Goal: Book appointment/travel/reservation

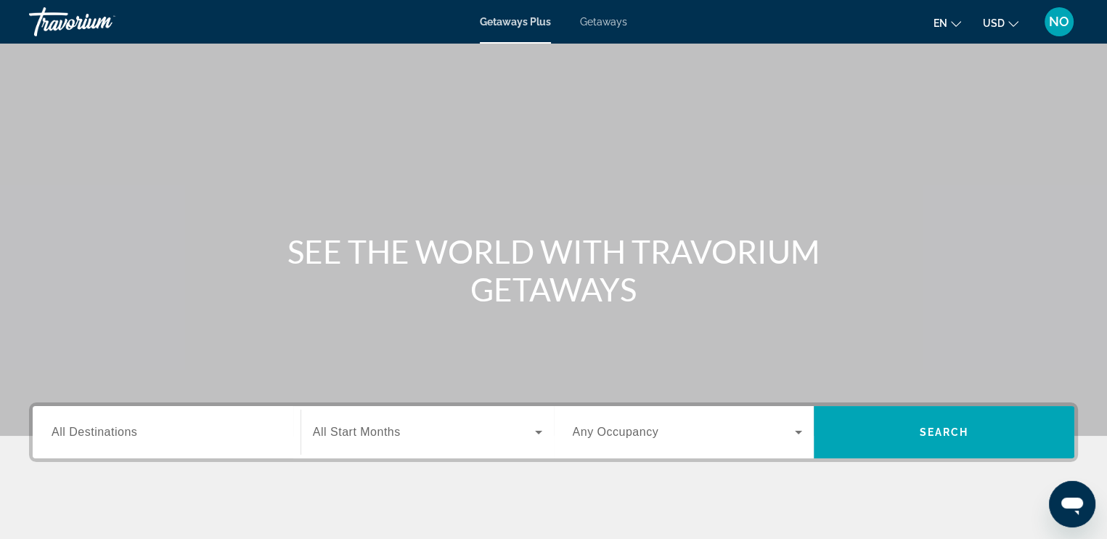
click at [119, 437] on span "All Destinations" at bounding box center [95, 432] width 86 height 12
click at [119, 437] on input "Destination All Destinations" at bounding box center [167, 432] width 230 height 17
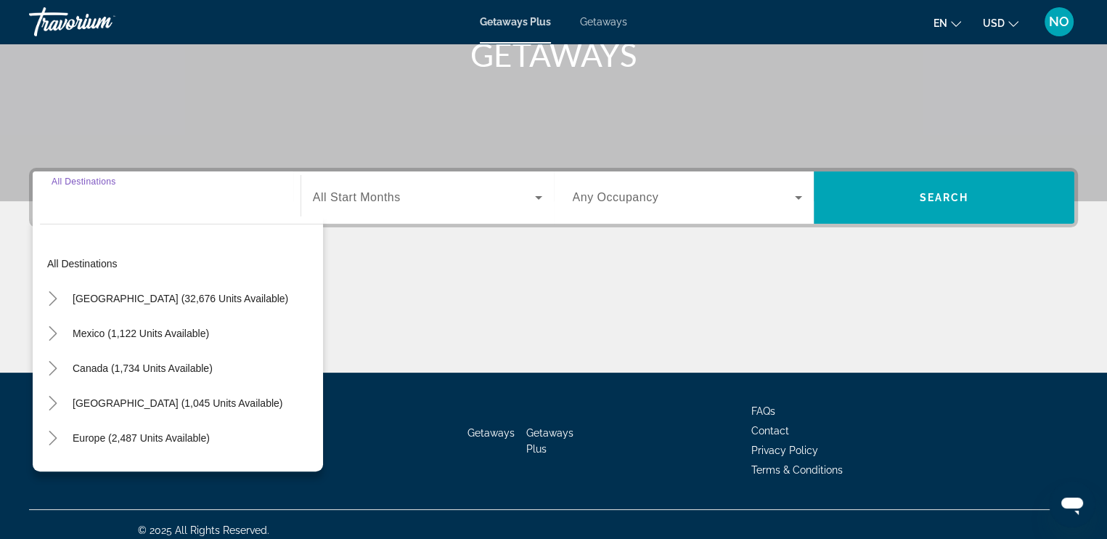
scroll to position [245, 0]
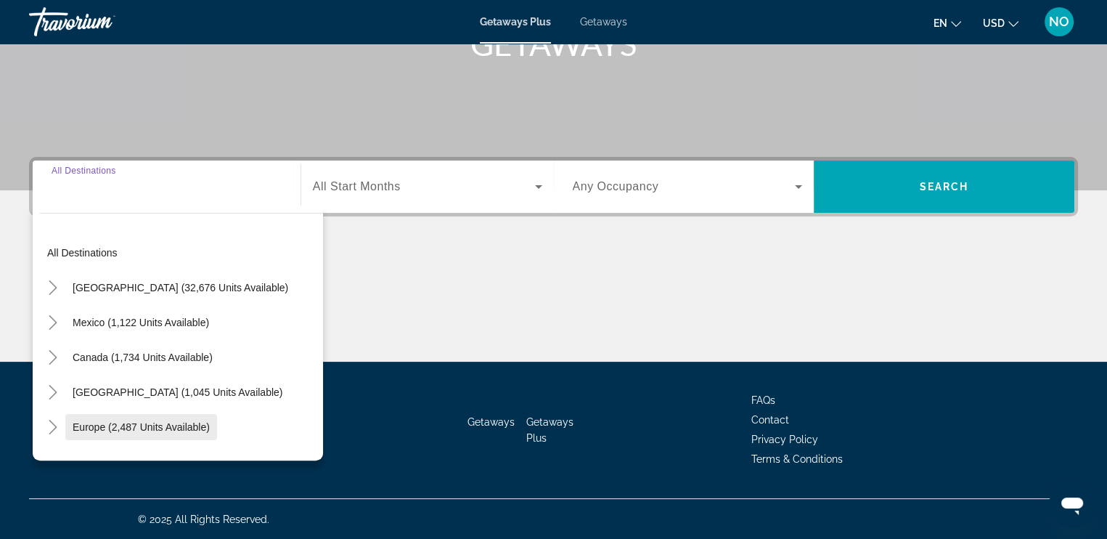
click at [98, 426] on span "Europe (2,487 units available)" at bounding box center [141, 427] width 137 height 12
type input "**********"
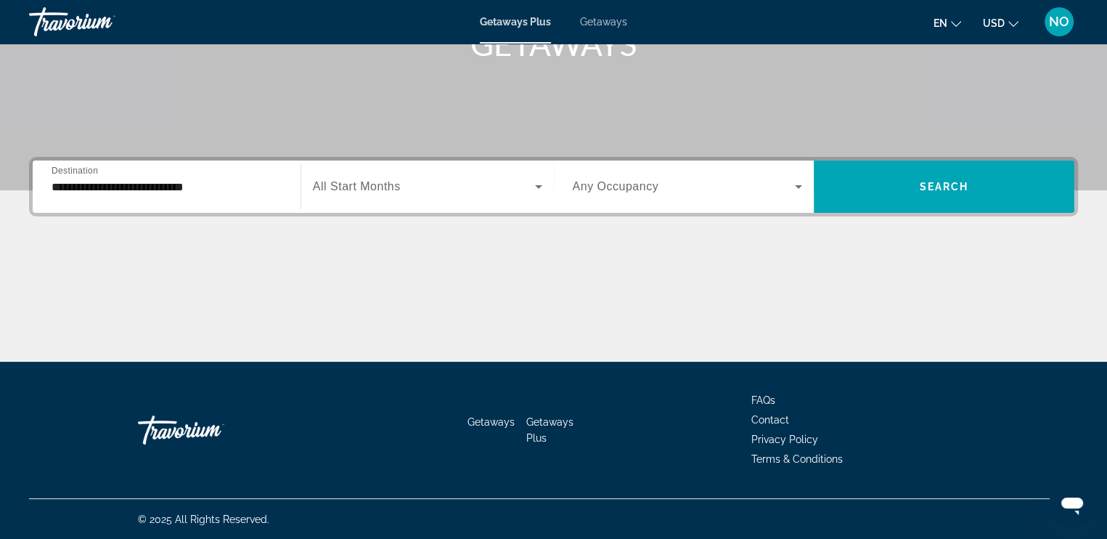
click at [372, 192] on label "Start Month All Start Months" at bounding box center [357, 186] width 88 height 13
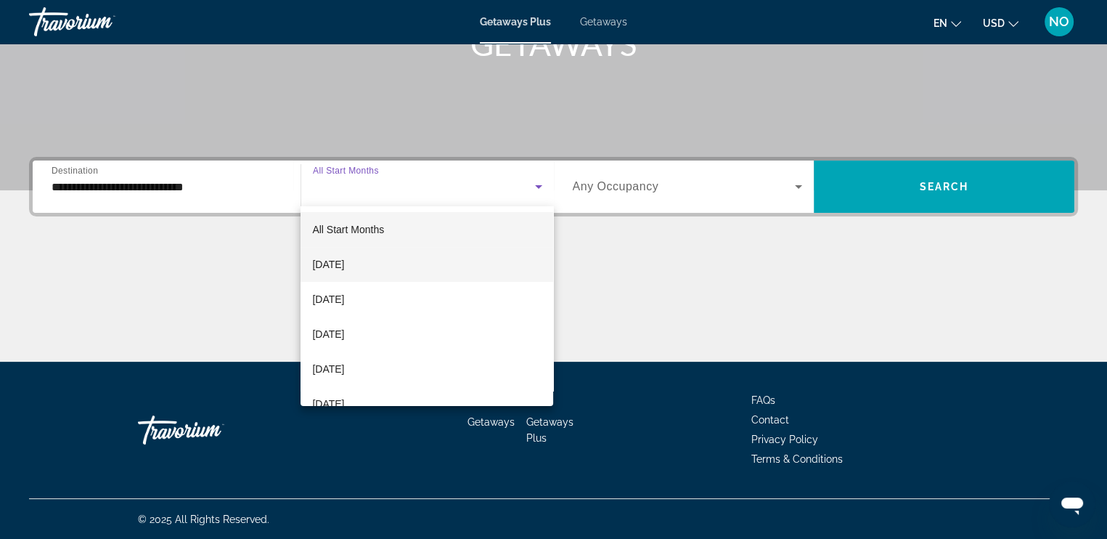
click at [344, 259] on span "[DATE]" at bounding box center [328, 264] width 32 height 17
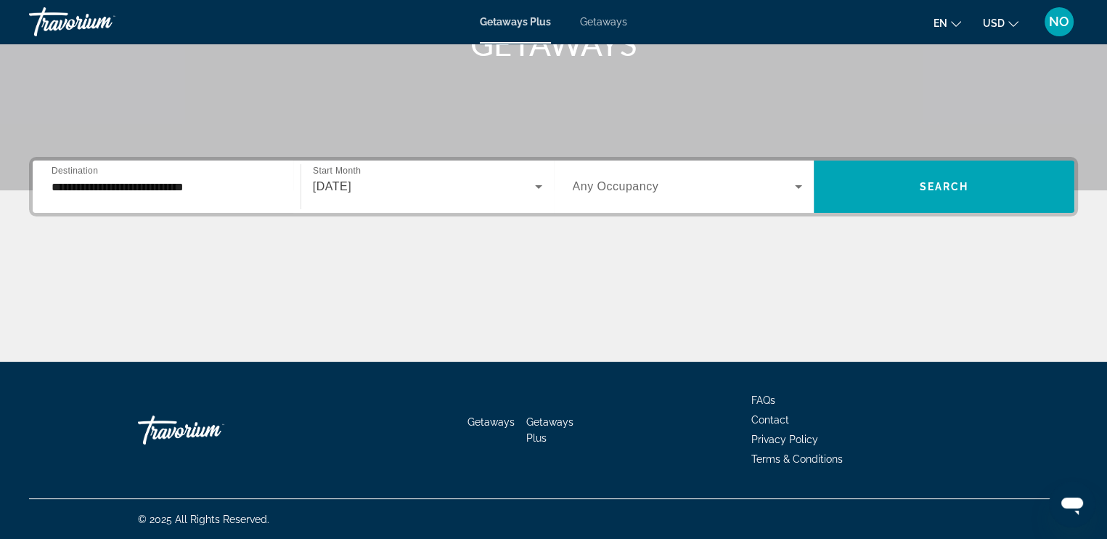
click at [628, 190] on span "Any Occupancy" at bounding box center [616, 186] width 86 height 12
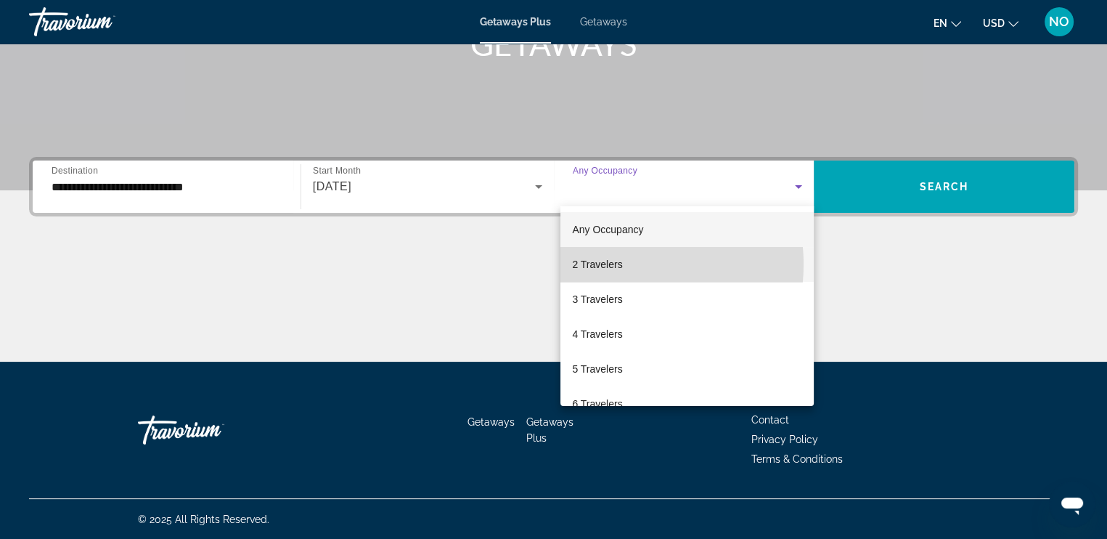
click at [608, 264] on span "2 Travelers" at bounding box center [597, 264] width 50 height 17
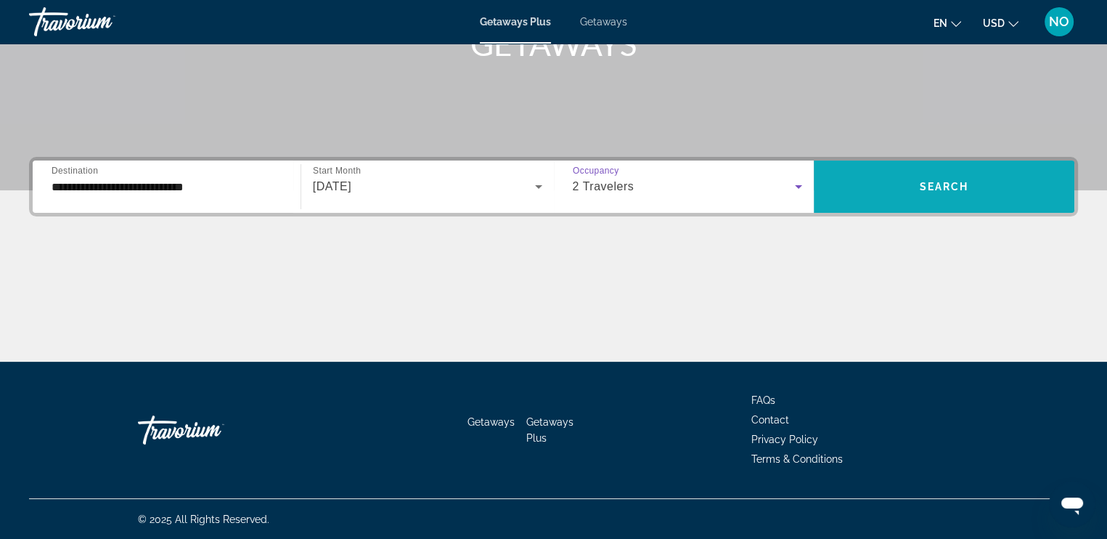
click at [923, 181] on span "Search" at bounding box center [944, 187] width 49 height 12
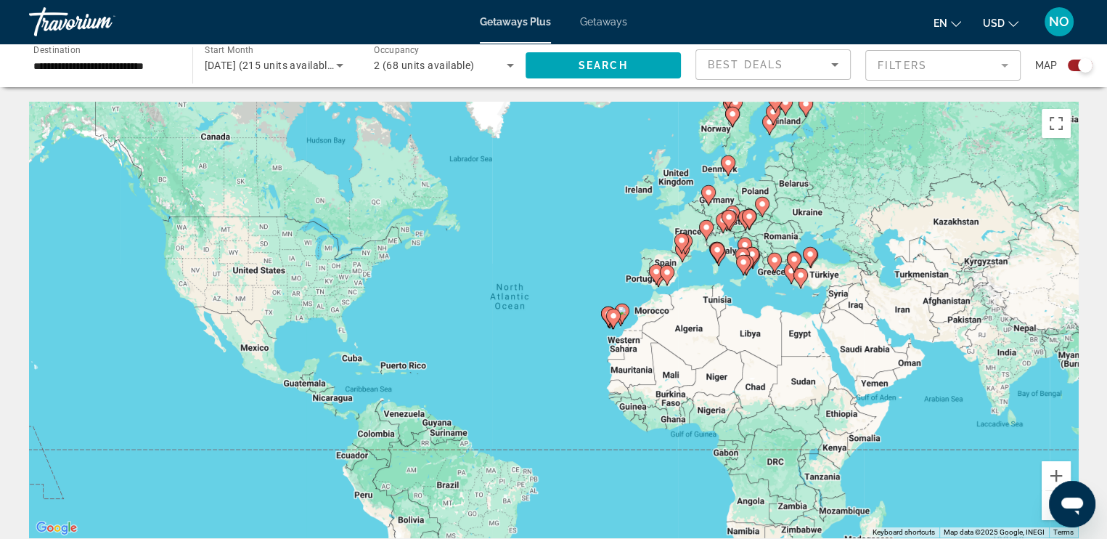
click at [819, 281] on div "To activate drag with keyboard, press Alt + Enter. Once in keyboard drag state,…" at bounding box center [553, 320] width 1049 height 436
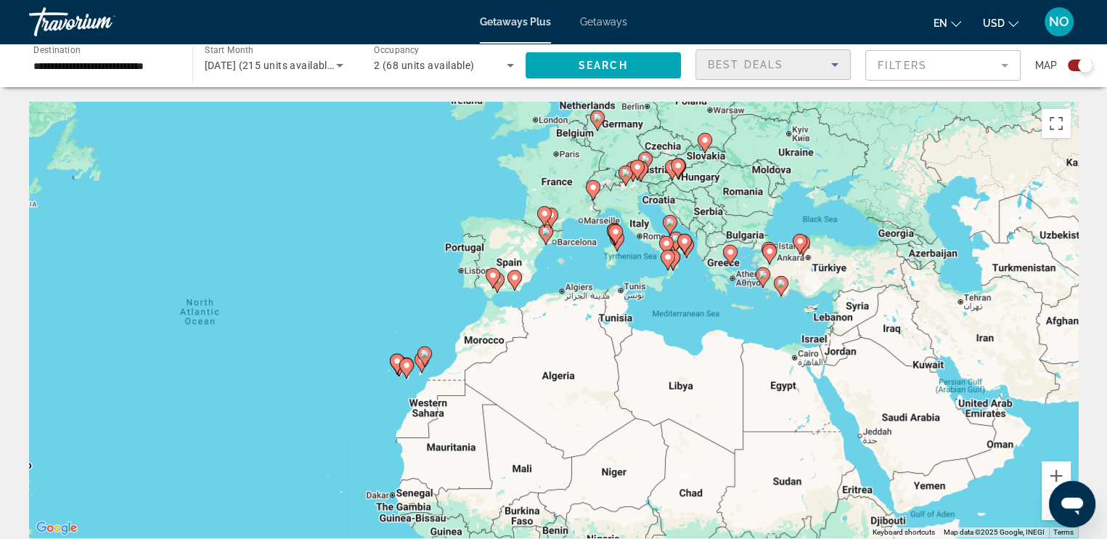
click at [752, 65] on span "Best Deals" at bounding box center [746, 65] width 76 height 12
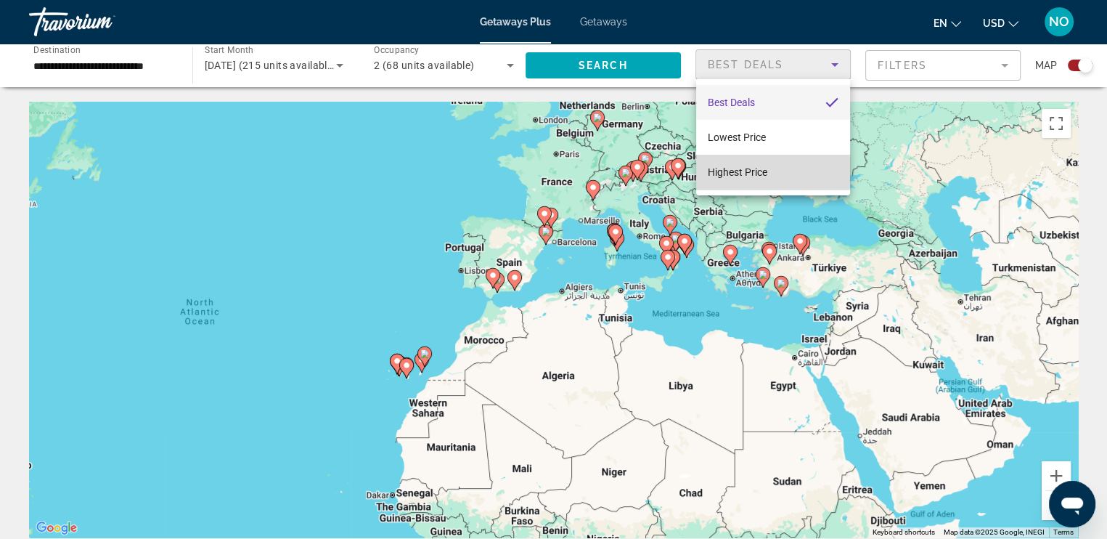
click at [738, 170] on span "Highest Price" at bounding box center [738, 172] width 60 height 12
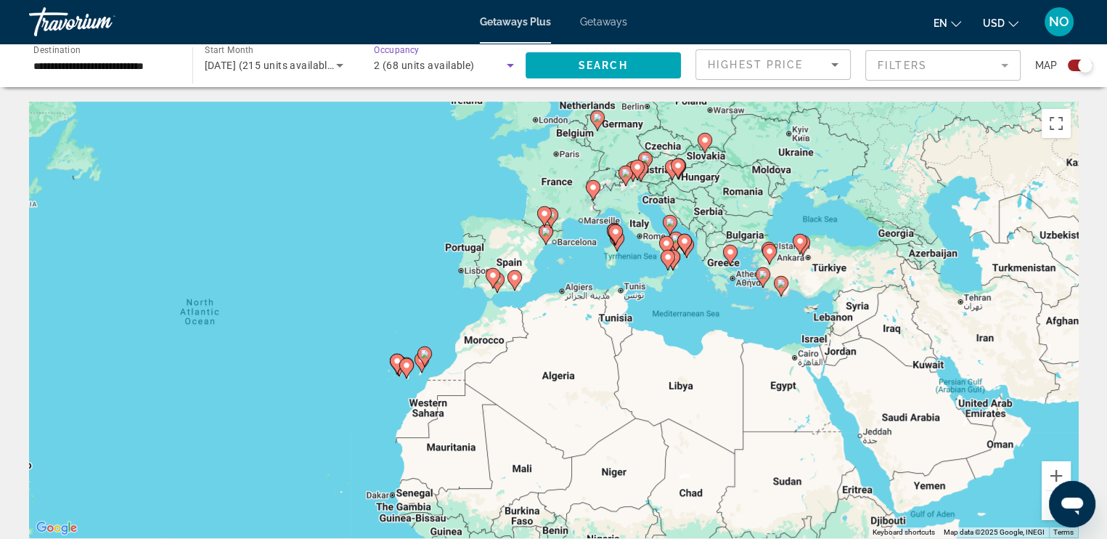
click at [386, 65] on span "2 (68 units available)" at bounding box center [424, 66] width 101 height 12
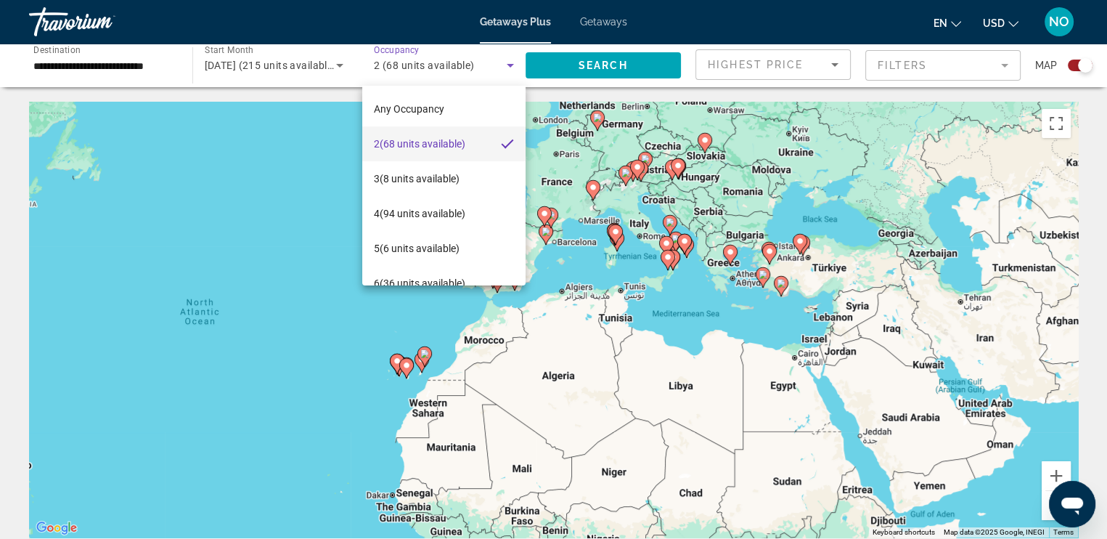
click at [1007, 65] on div at bounding box center [553, 269] width 1107 height 539
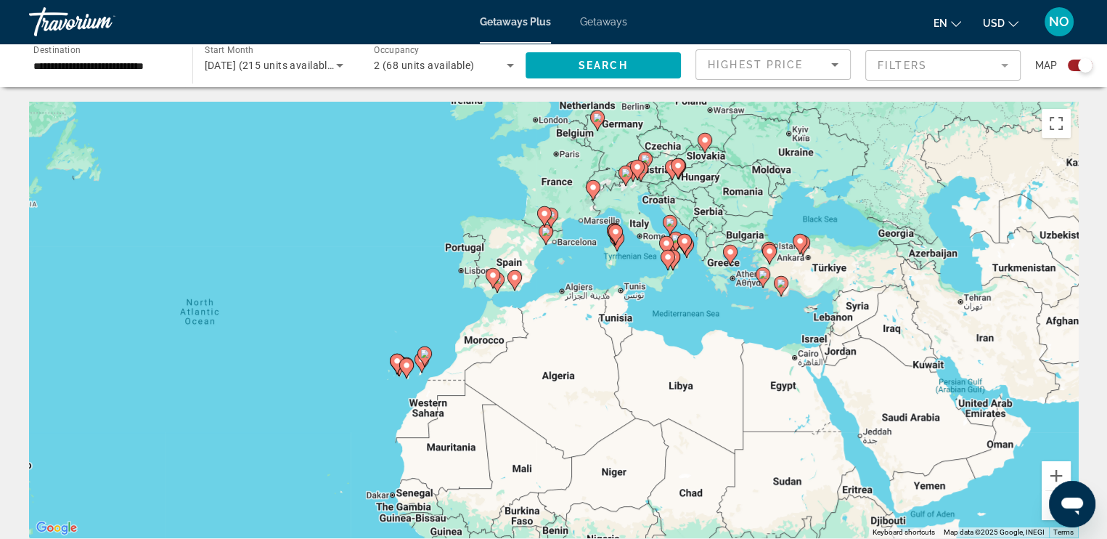
click at [1007, 65] on mat-form-field "Filters" at bounding box center [943, 65] width 155 height 30
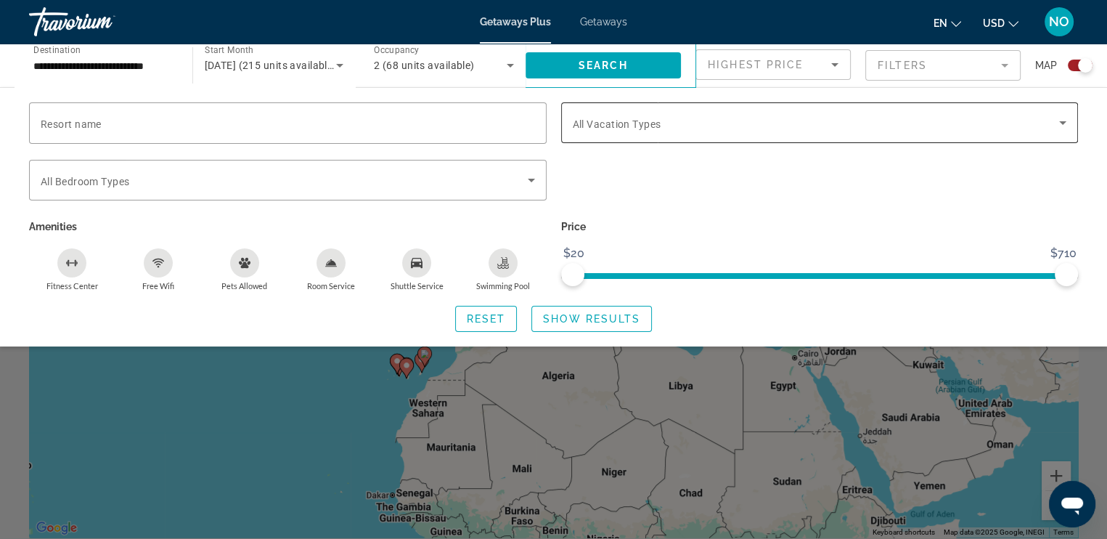
click at [624, 119] on span "All Vacation Types" at bounding box center [617, 124] width 89 height 12
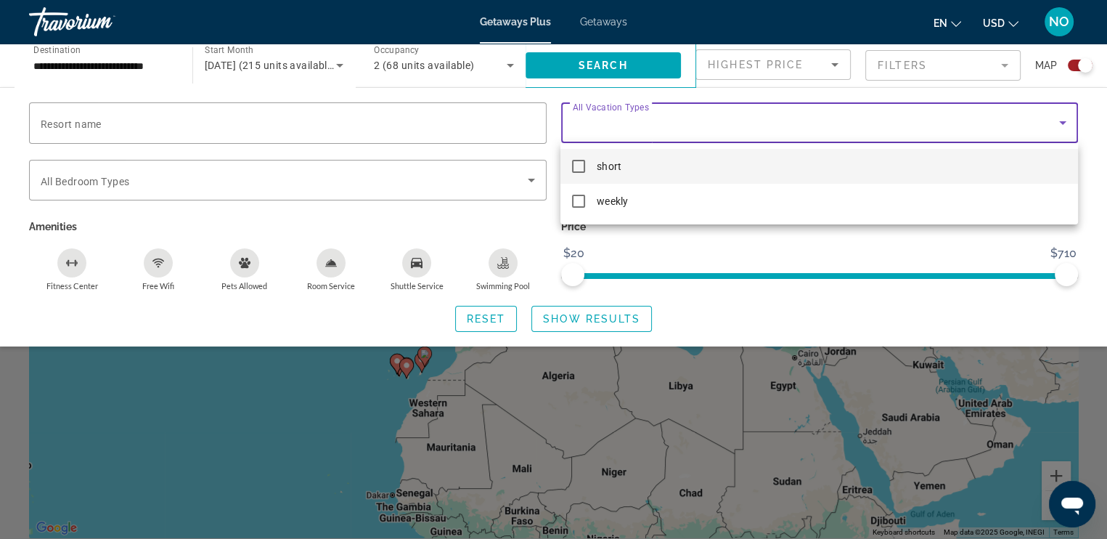
click at [624, 119] on div at bounding box center [553, 269] width 1107 height 539
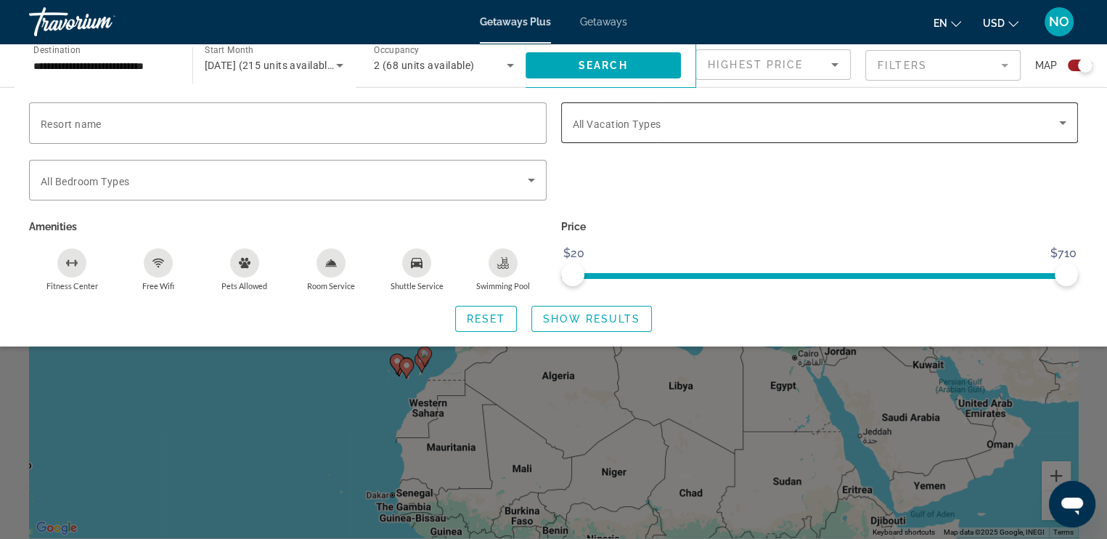
click at [624, 119] on span "All Vacation Types" at bounding box center [617, 124] width 89 height 12
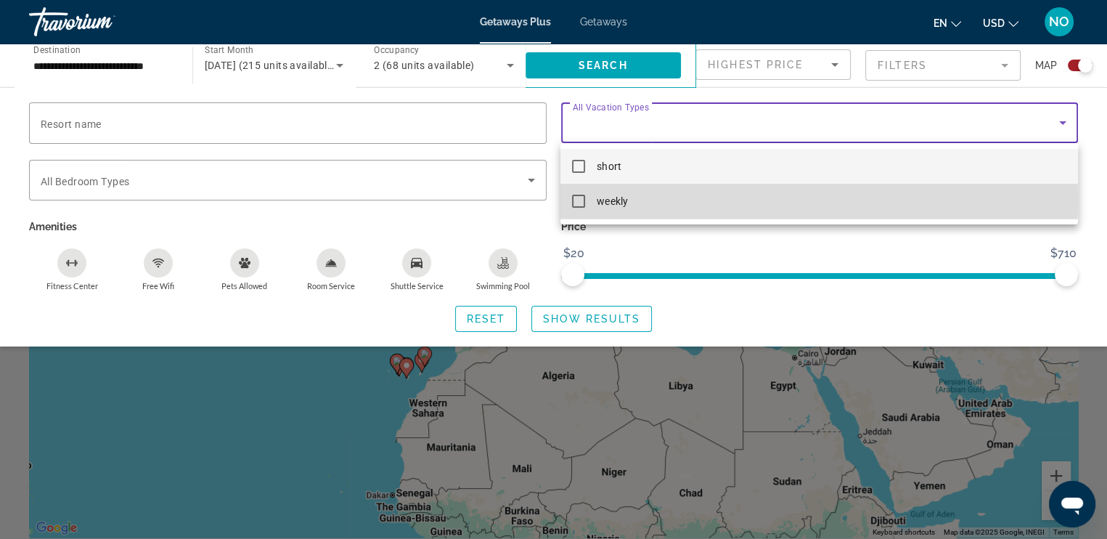
click at [579, 203] on mat-pseudo-checkbox at bounding box center [578, 201] width 13 height 13
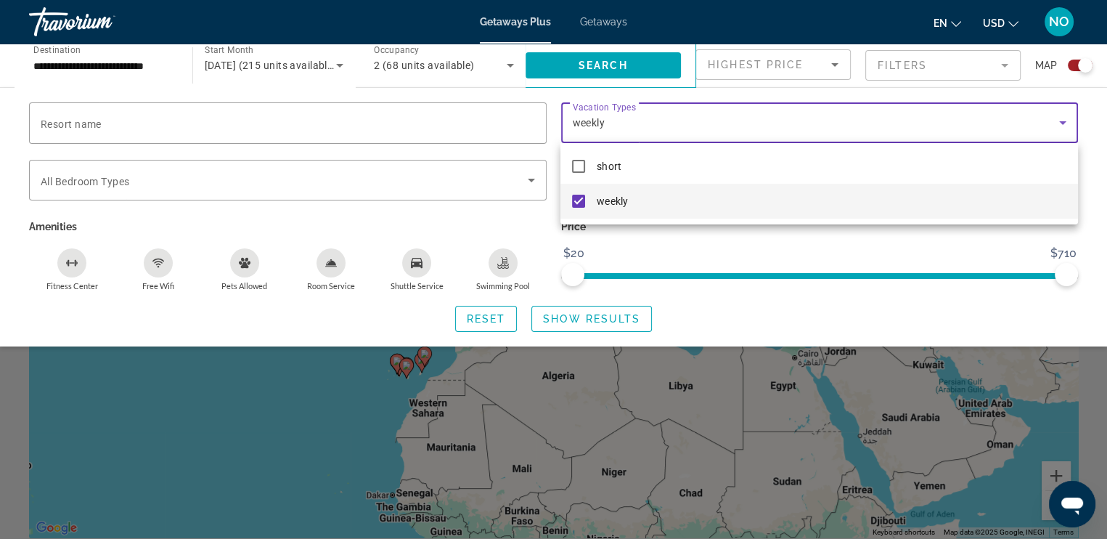
click at [137, 178] on div at bounding box center [553, 269] width 1107 height 539
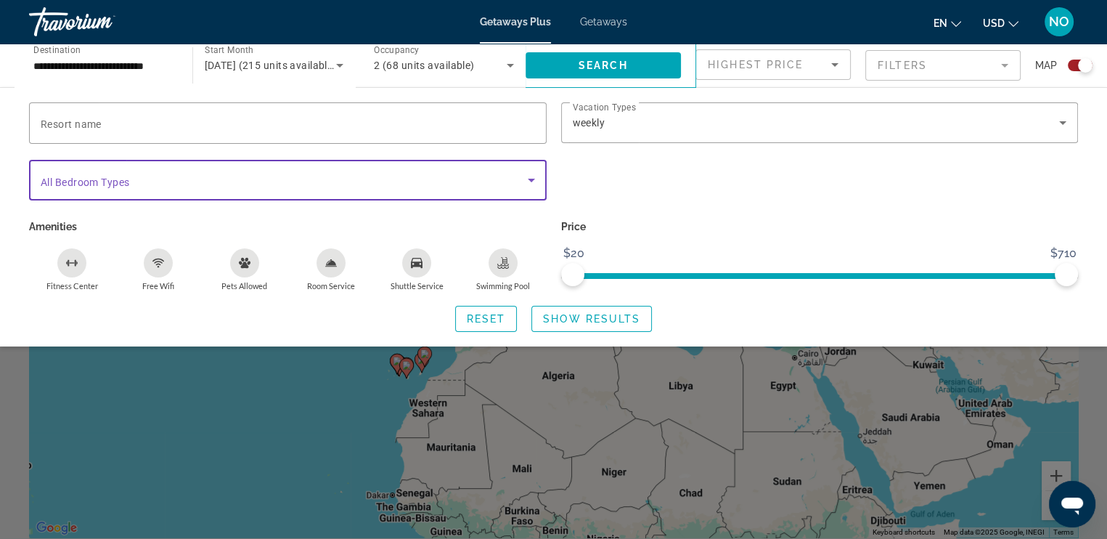
click at [137, 178] on span "Search widget" at bounding box center [284, 179] width 487 height 17
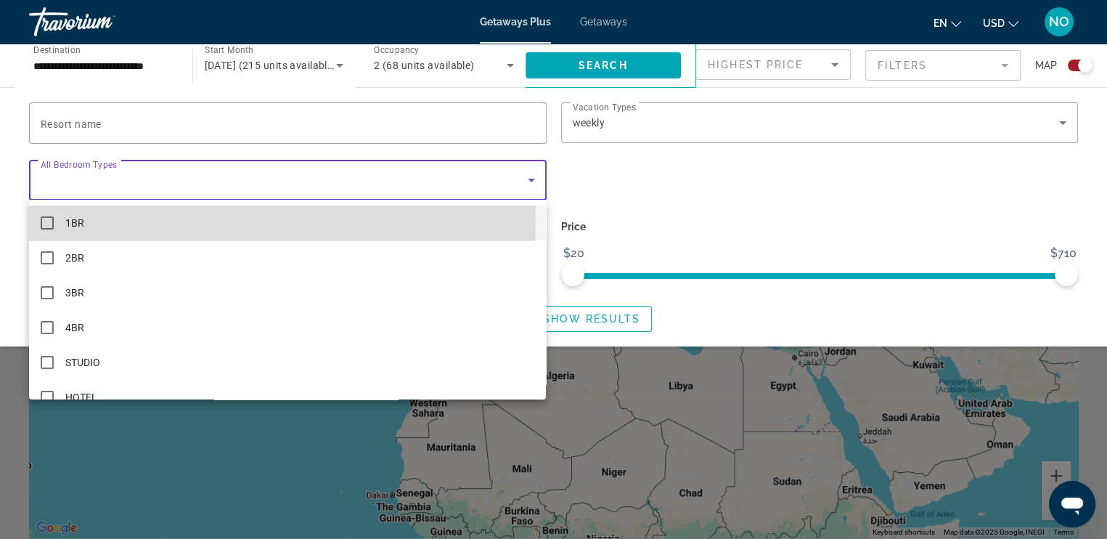
click at [45, 219] on mat-pseudo-checkbox at bounding box center [47, 222] width 13 height 13
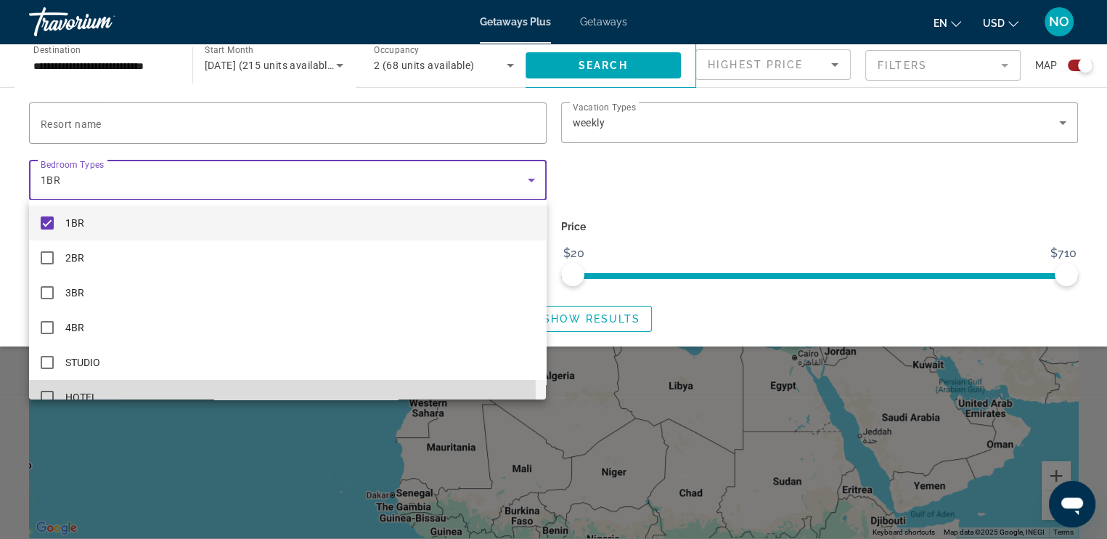
click at [51, 393] on mat-pseudo-checkbox at bounding box center [47, 397] width 13 height 13
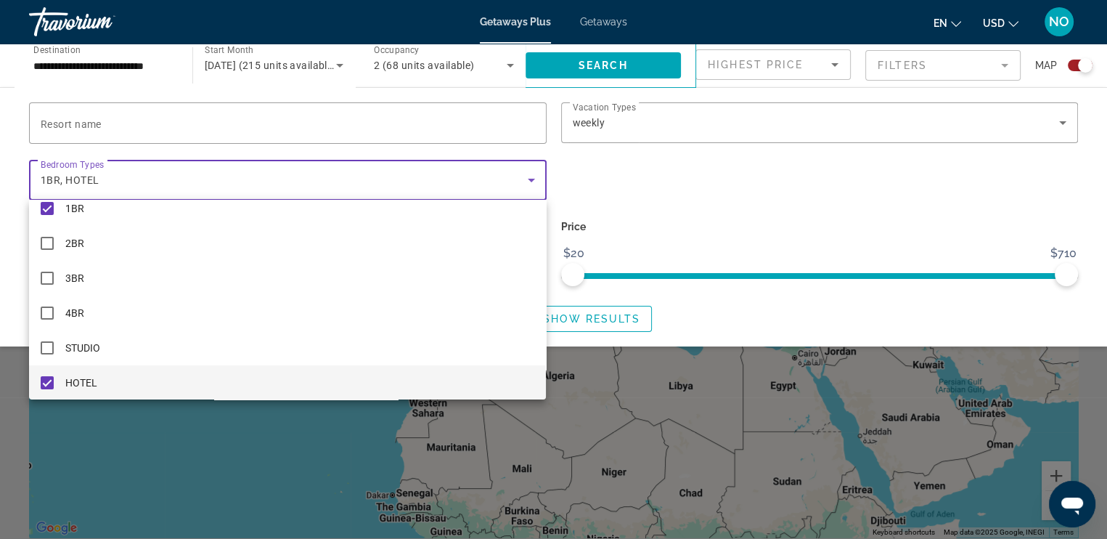
click at [238, 121] on div at bounding box center [553, 269] width 1107 height 539
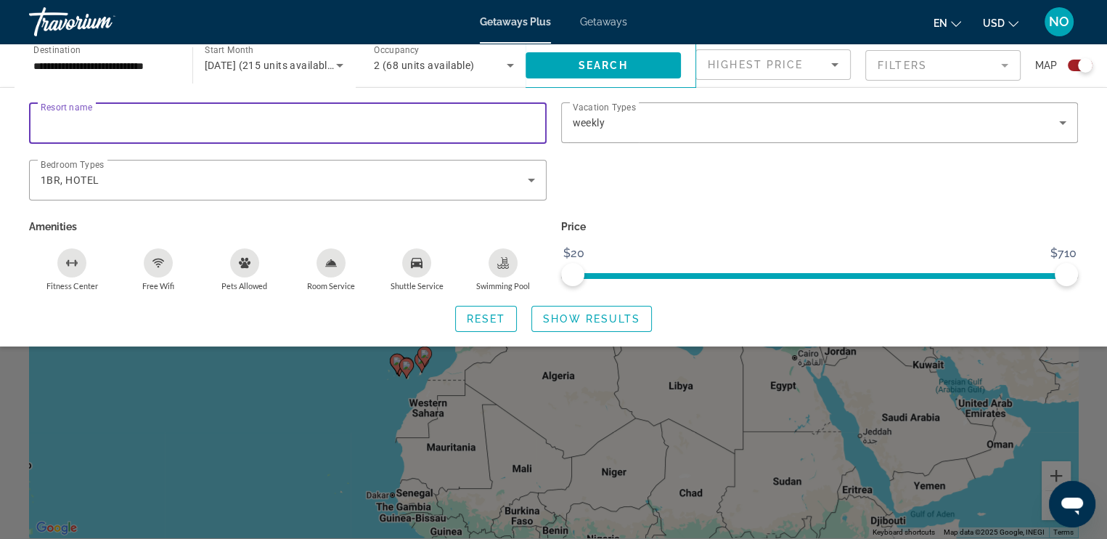
click at [238, 121] on input "Resort name" at bounding box center [288, 123] width 494 height 17
type input "**********"
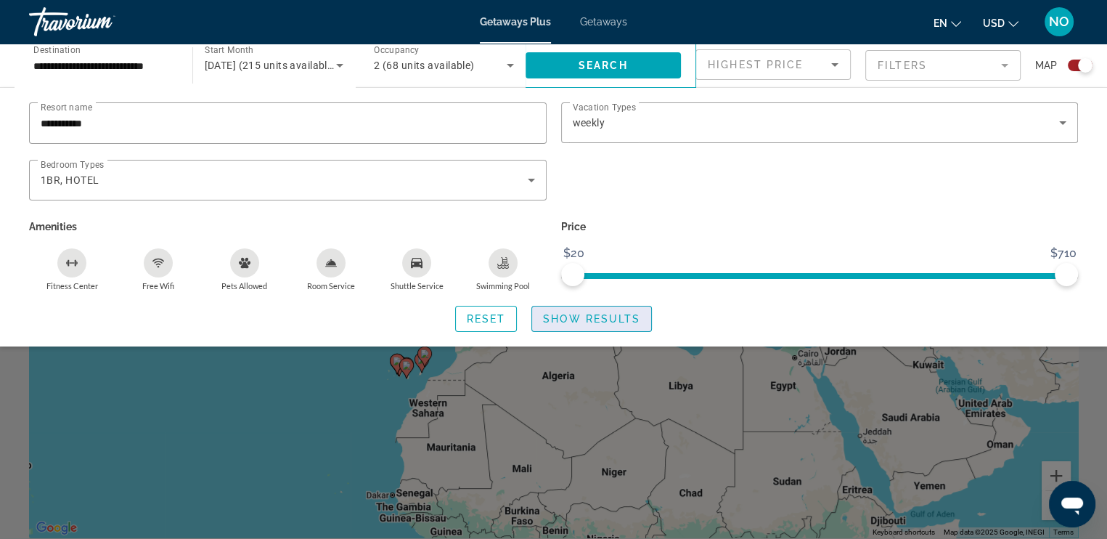
click at [571, 320] on span "Show Results" at bounding box center [591, 319] width 97 height 12
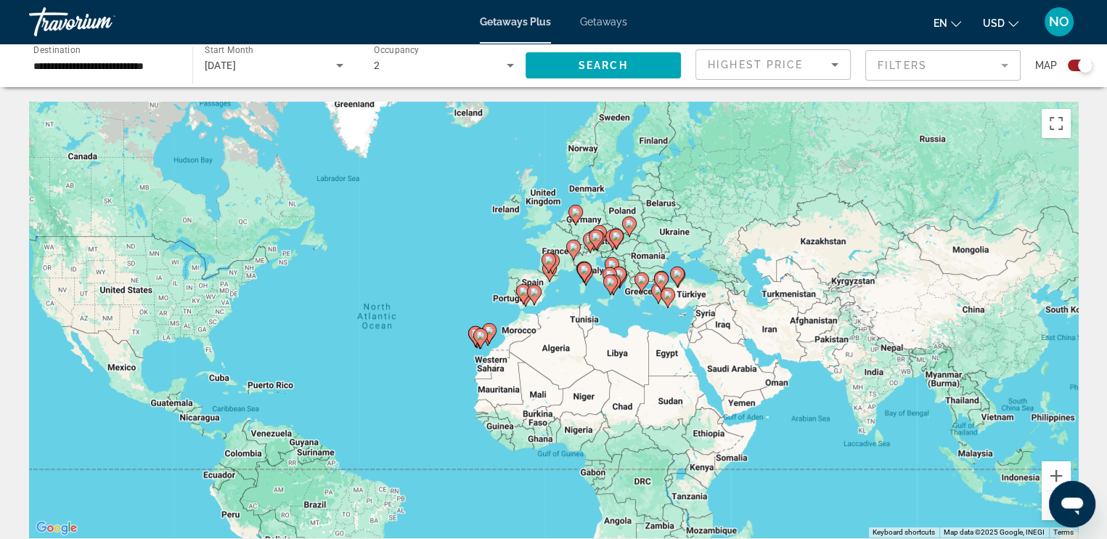
click at [628, 281] on div "To activate drag with keyboard, press Alt + Enter. Once in keyboard drag state,…" at bounding box center [553, 320] width 1049 height 436
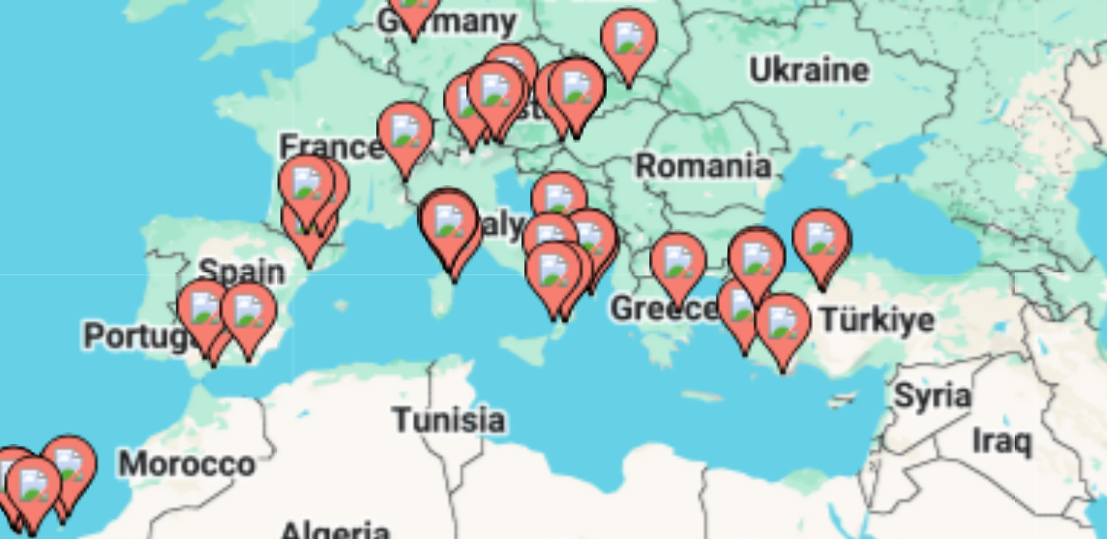
click at [640, 287] on icon "Main content" at bounding box center [641, 282] width 13 height 19
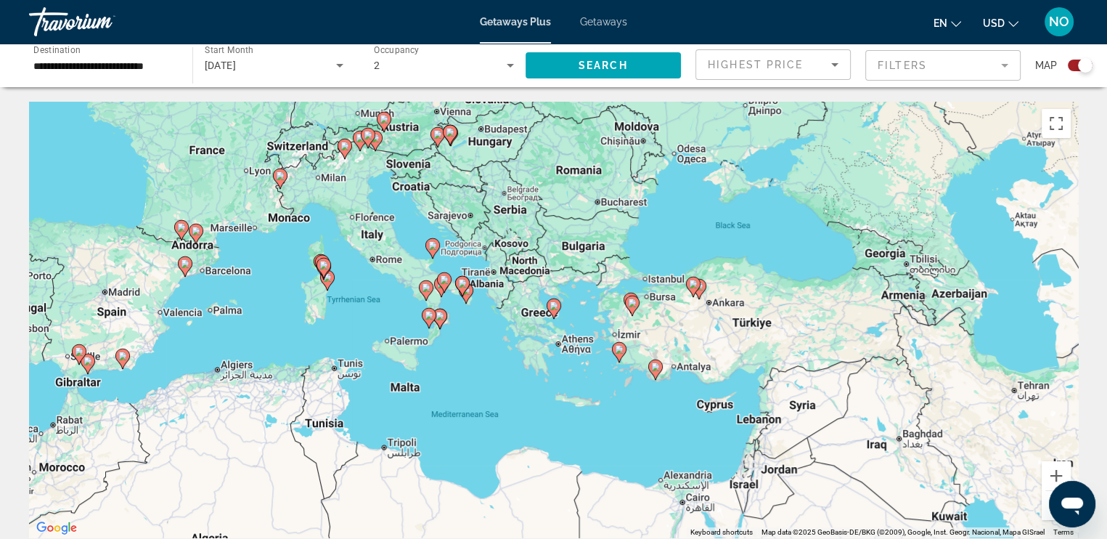
click at [545, 320] on div "To navigate, press the arrow keys. To activate drag with keyboard, press Alt + …" at bounding box center [553, 320] width 1049 height 436
click at [545, 320] on div "To activate drag with keyboard, press Alt + Enter. Once in keyboard drag state,…" at bounding box center [553, 320] width 1049 height 436
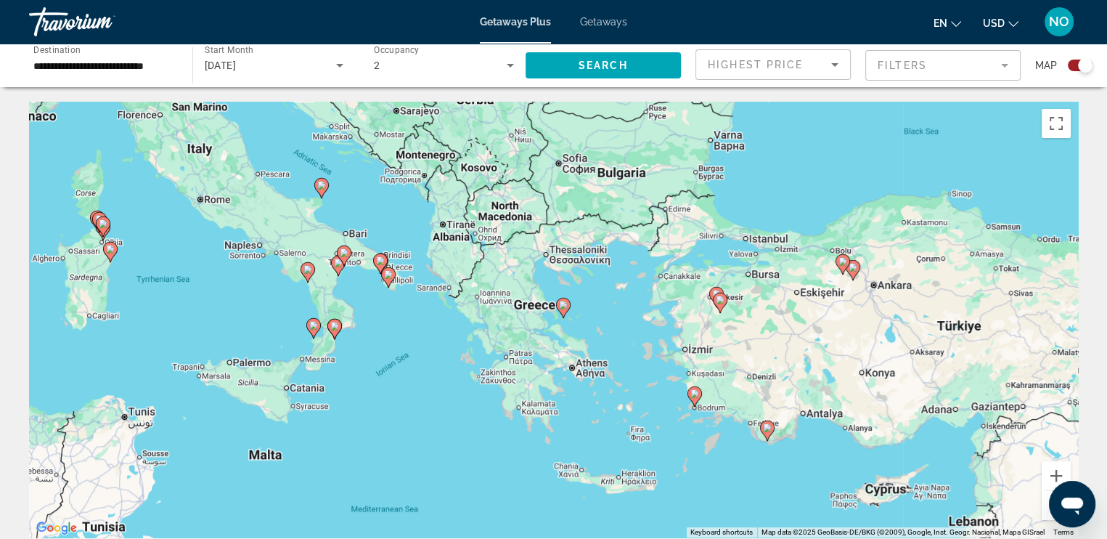
click at [557, 315] on gmp-advanced-marker "Main content" at bounding box center [563, 308] width 15 height 22
type input "**********"
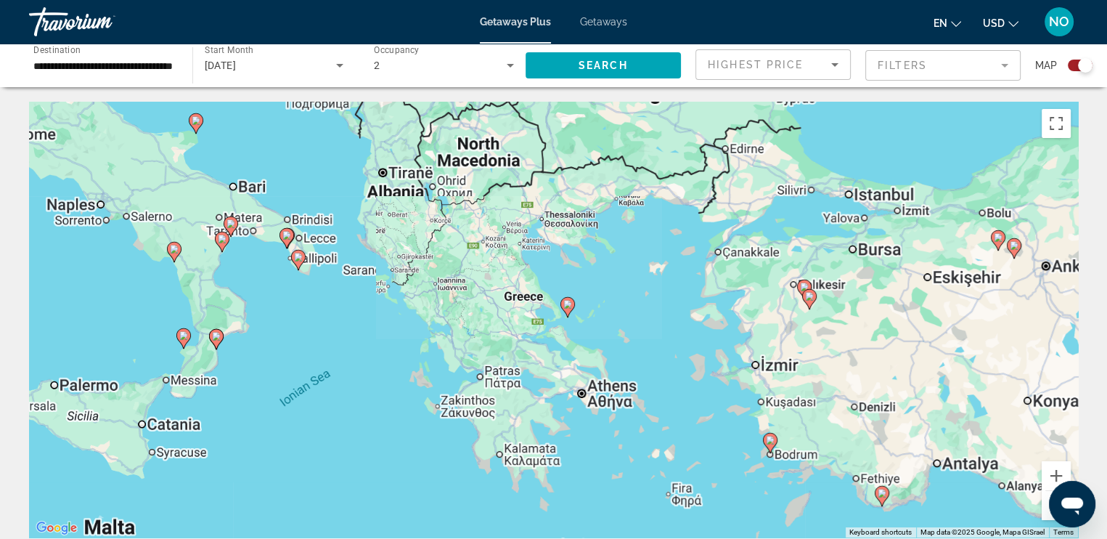
click at [557, 315] on div "To navigate, press the arrow keys. To activate drag with keyboard, press Alt + …" at bounding box center [553, 320] width 1049 height 436
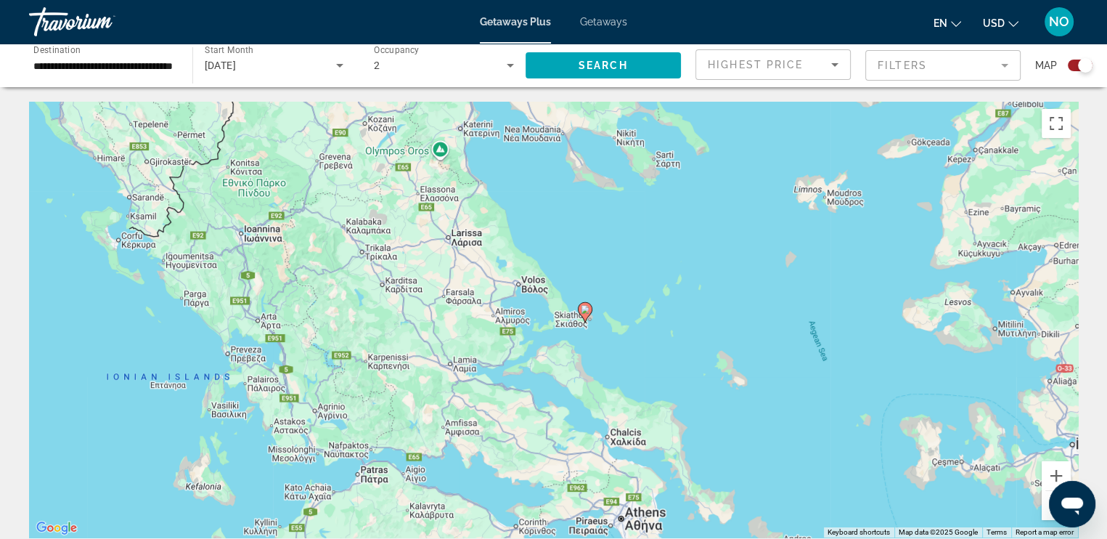
click at [557, 315] on div "To activate drag with keyboard, press Alt + Enter. Once in keyboard drag state,…" at bounding box center [553, 320] width 1049 height 436
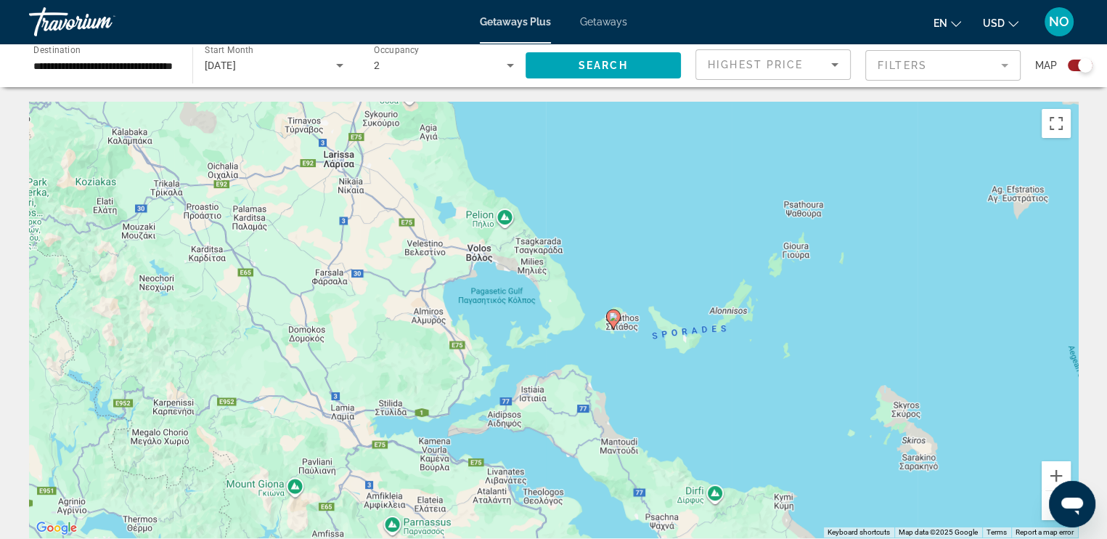
click at [616, 326] on gmp-advanced-marker "Main content" at bounding box center [613, 320] width 15 height 22
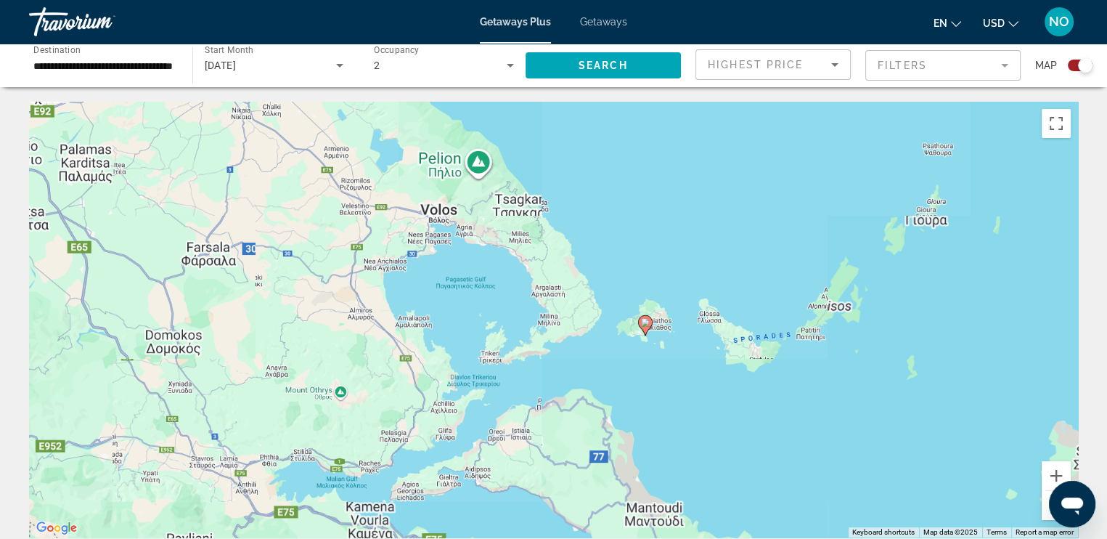
click at [616, 326] on div "To navigate, press the arrow keys. To activate drag with keyboard, press Alt + …" at bounding box center [553, 320] width 1049 height 436
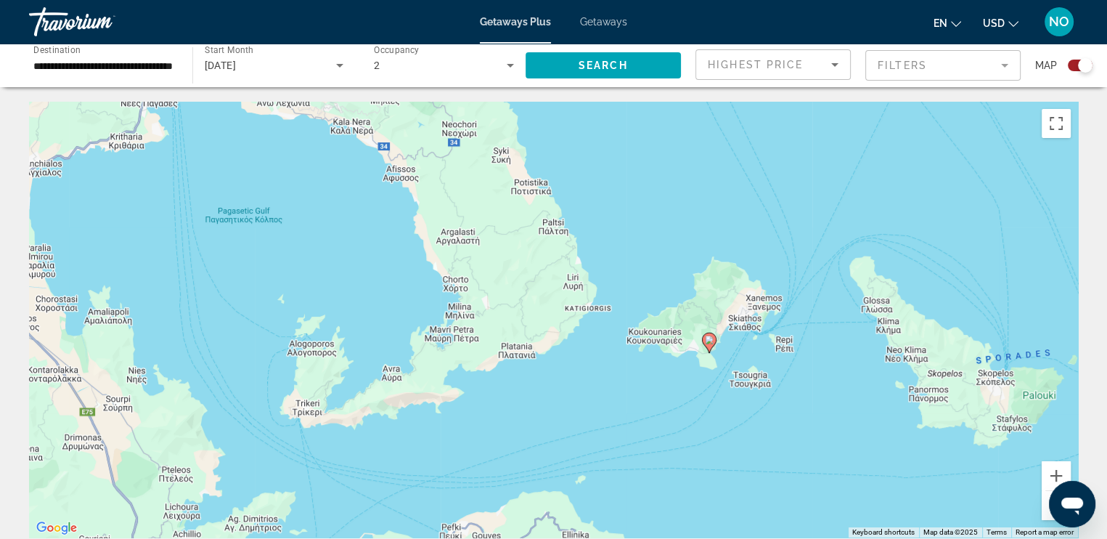
click at [703, 354] on div "To activate drag with keyboard, press Alt + Enter. Once in keyboard drag state,…" at bounding box center [553, 320] width 1049 height 436
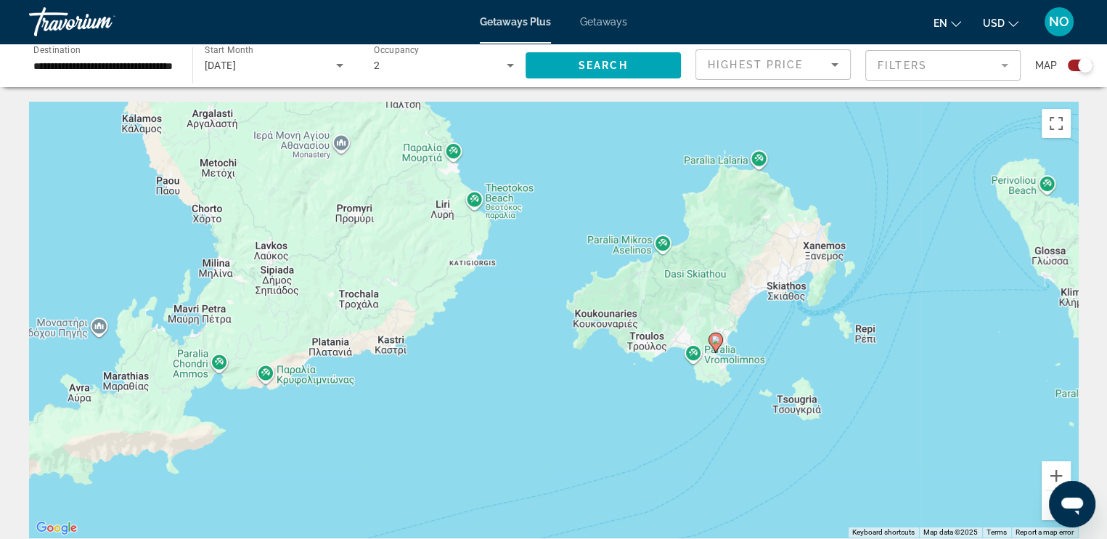
click at [709, 346] on gmp-advanced-marker "Main content" at bounding box center [716, 343] width 15 height 22
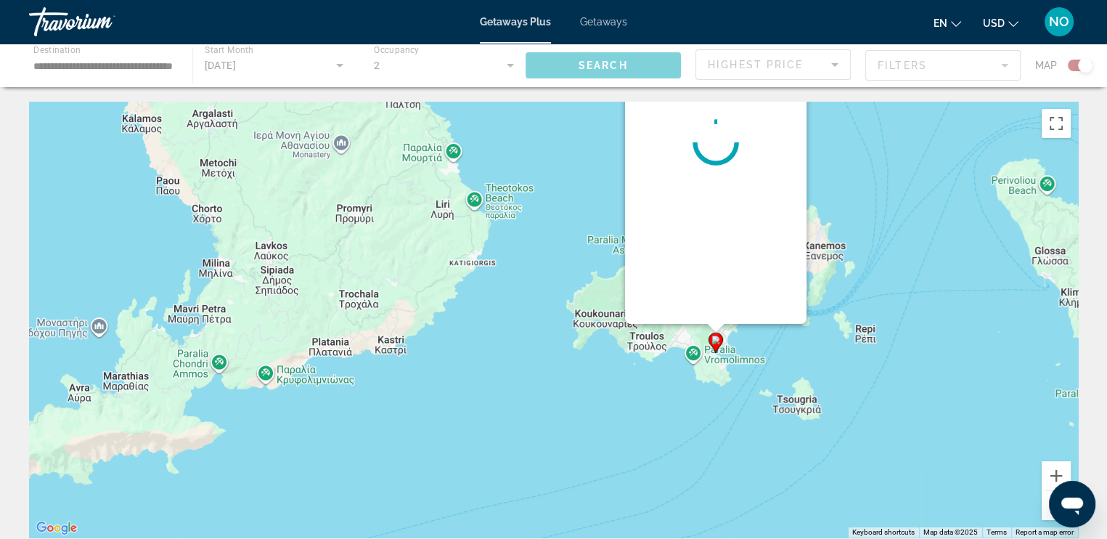
click at [709, 346] on gmp-advanced-marker "Main content" at bounding box center [716, 343] width 15 height 22
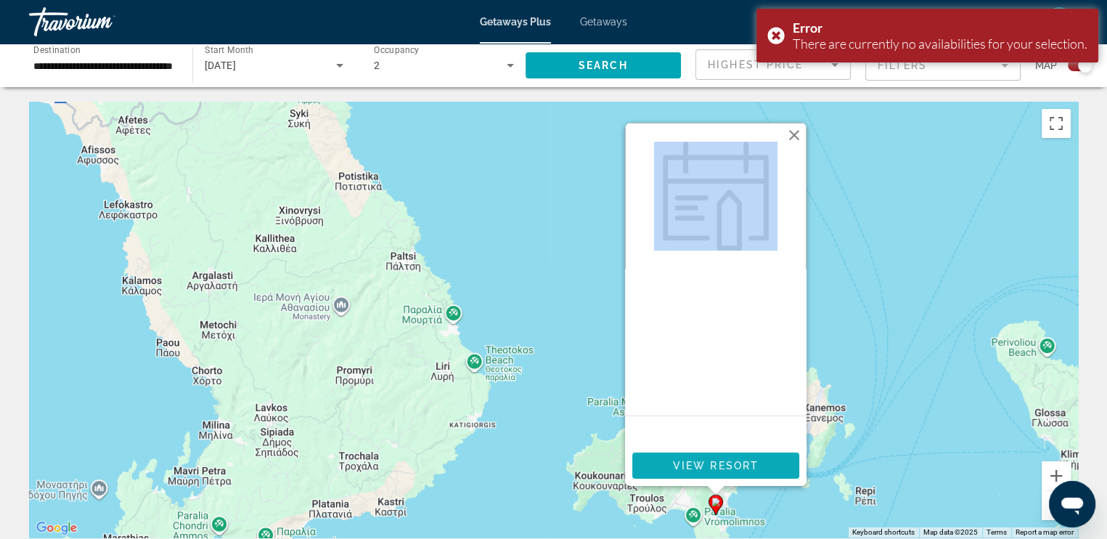
click at [709, 466] on span "View Resort" at bounding box center [715, 466] width 86 height 12
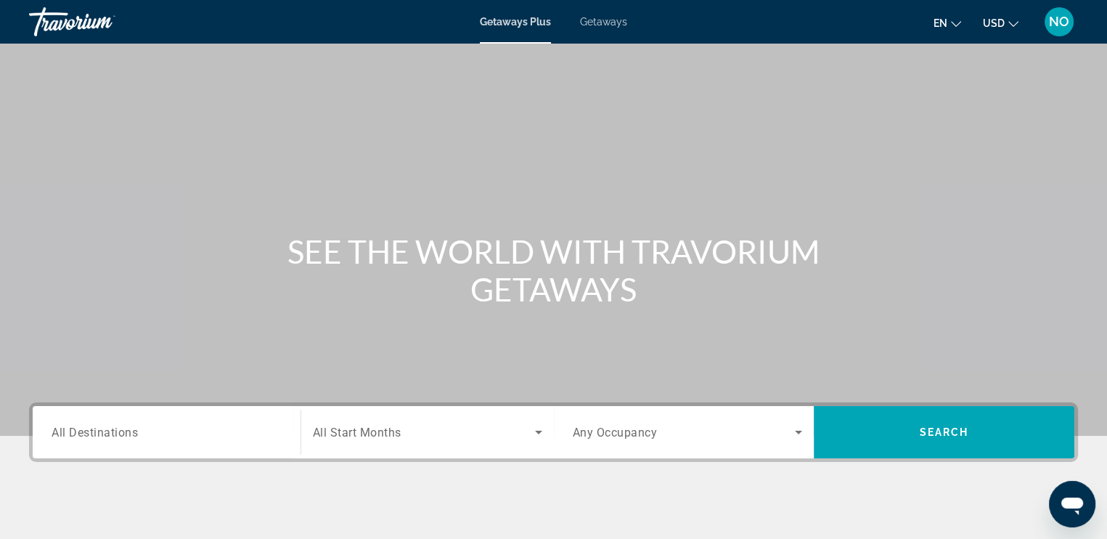
click at [610, 17] on span "Getaways" at bounding box center [603, 22] width 47 height 12
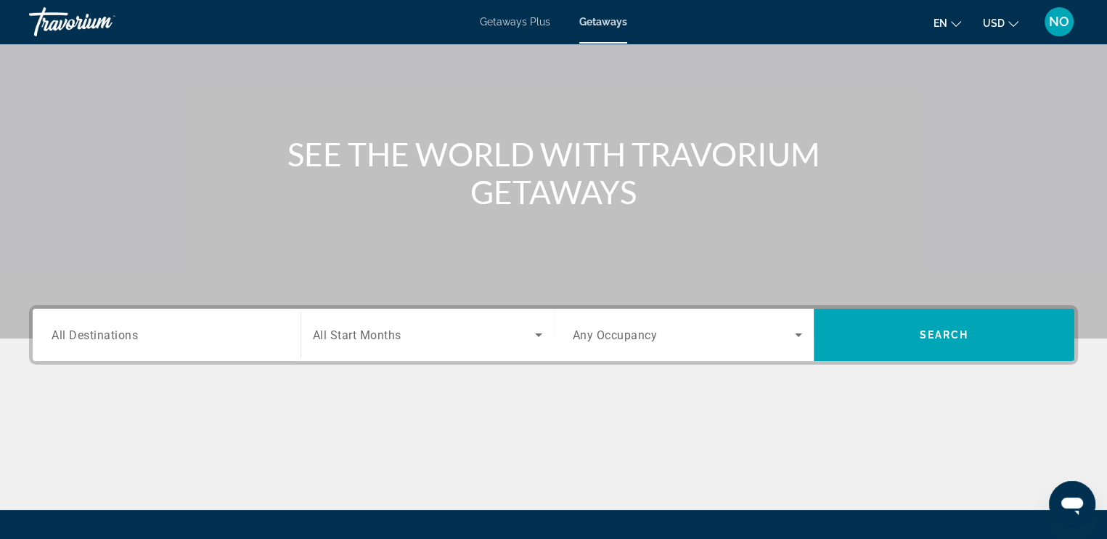
scroll to position [95, 0]
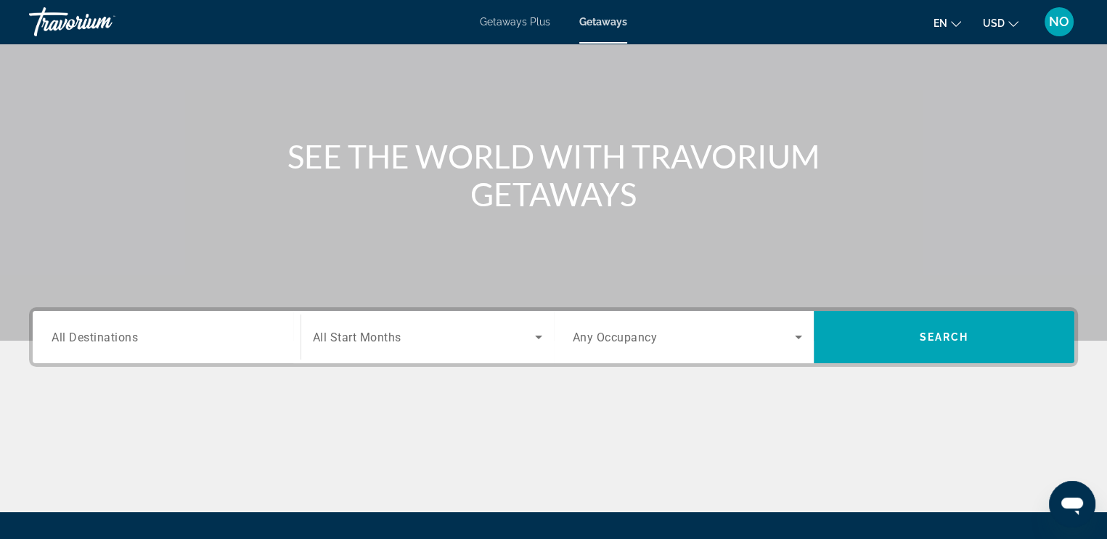
click at [86, 341] on span "All Destinations" at bounding box center [95, 337] width 86 height 14
click at [86, 341] on input "Destination All Destinations" at bounding box center [167, 337] width 230 height 17
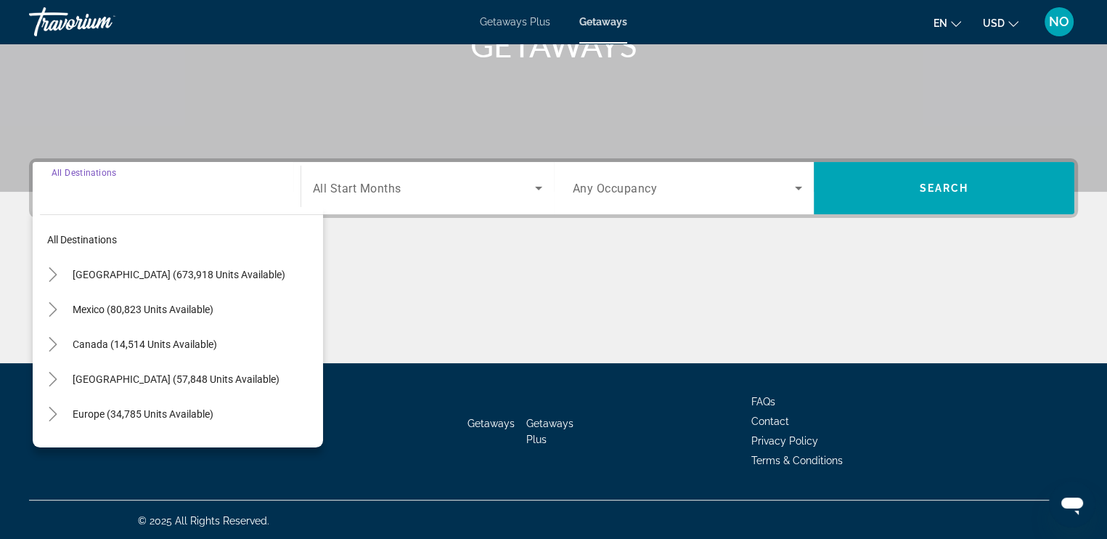
scroll to position [245, 0]
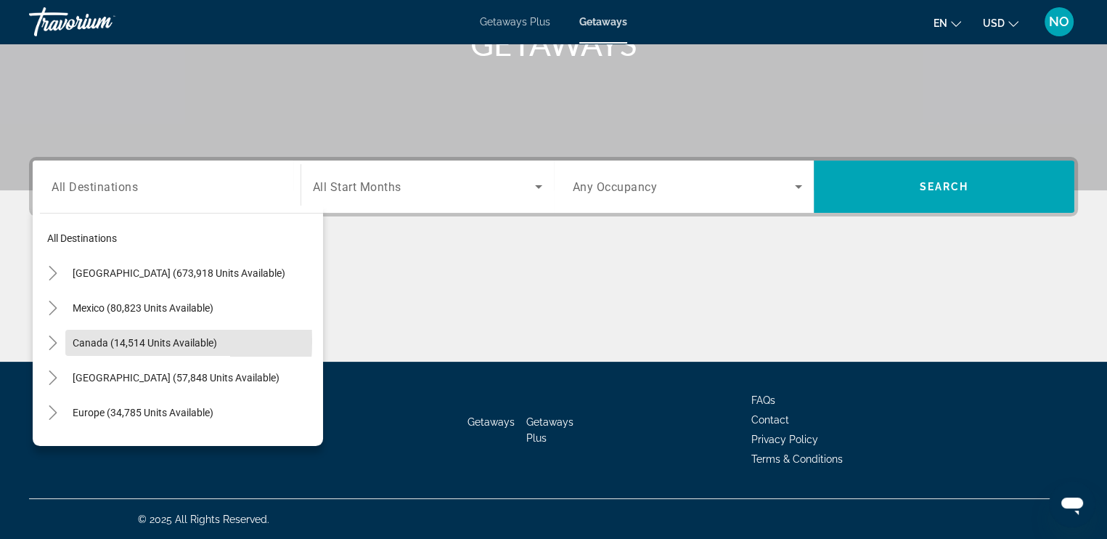
click at [86, 341] on span "Canada (14,514 units available)" at bounding box center [145, 343] width 144 height 12
type input "**********"
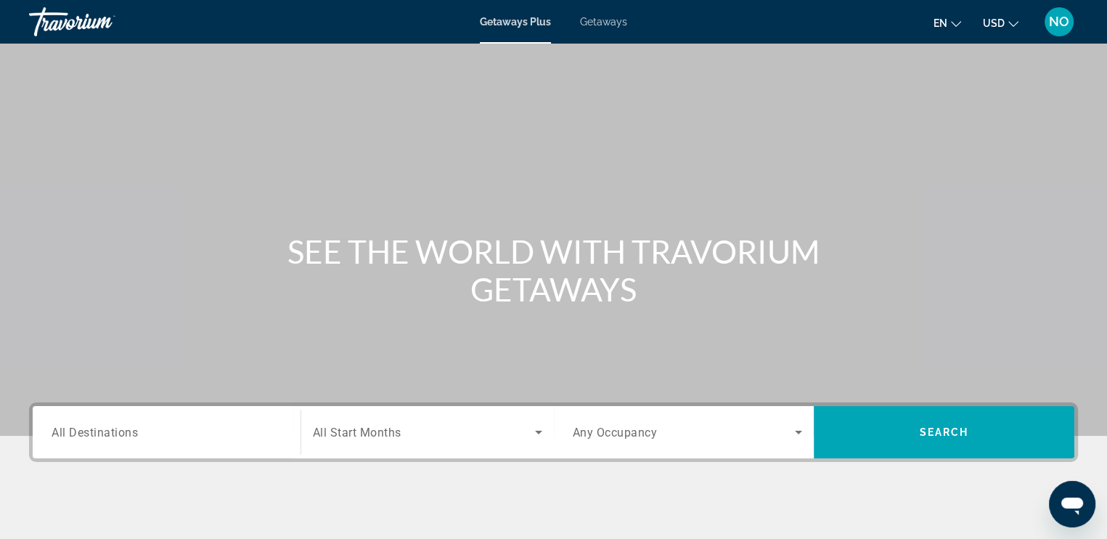
click at [955, 21] on icon "Change language" at bounding box center [956, 24] width 10 height 10
